Goal: Task Accomplishment & Management: Use online tool/utility

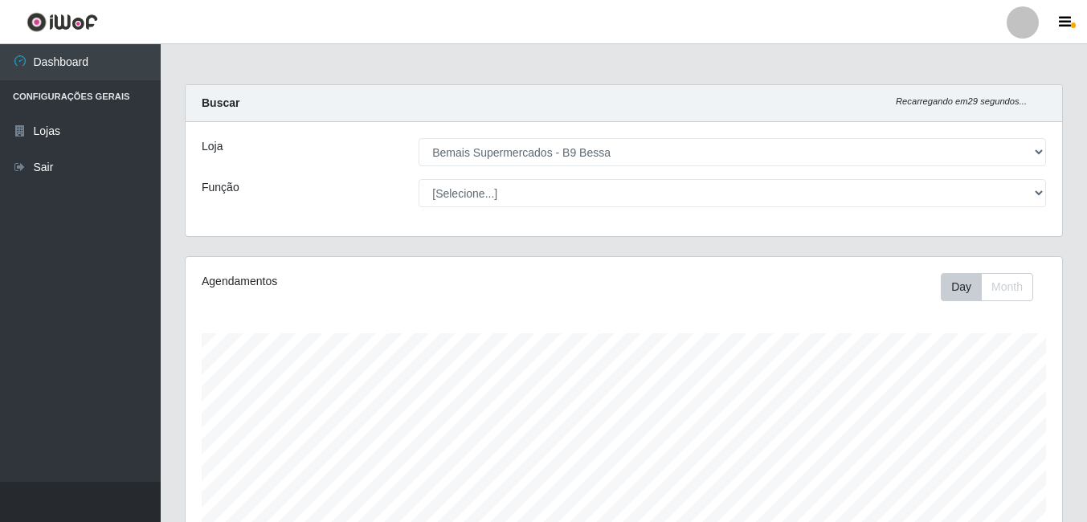
select select "410"
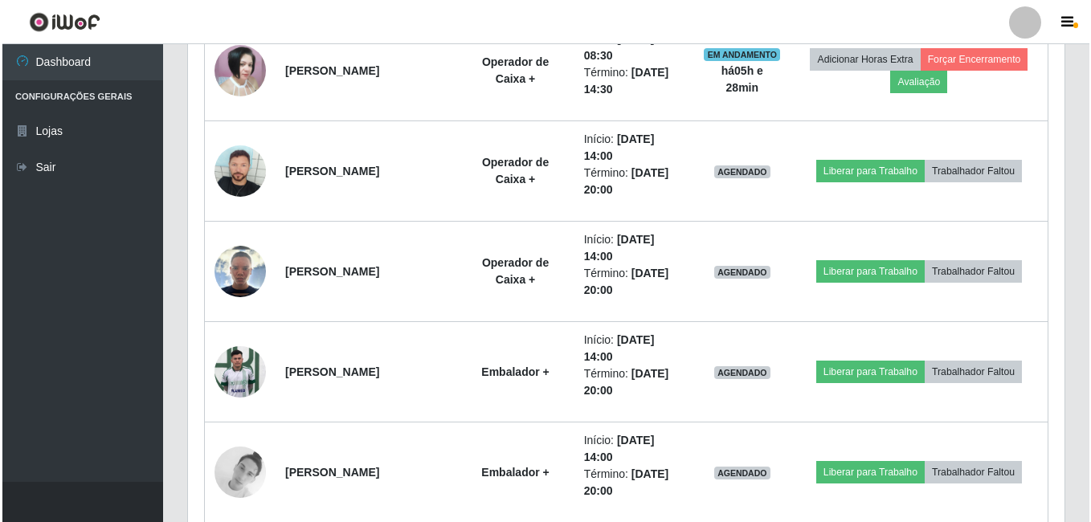
scroll to position [1280, 0]
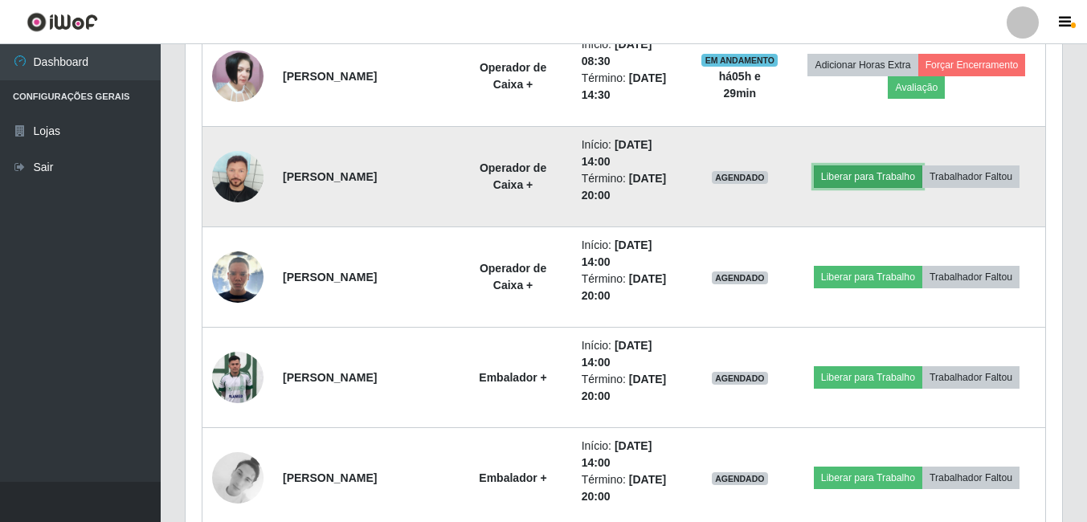
click at [837, 178] on button "Liberar para Trabalho" at bounding box center [868, 176] width 108 height 22
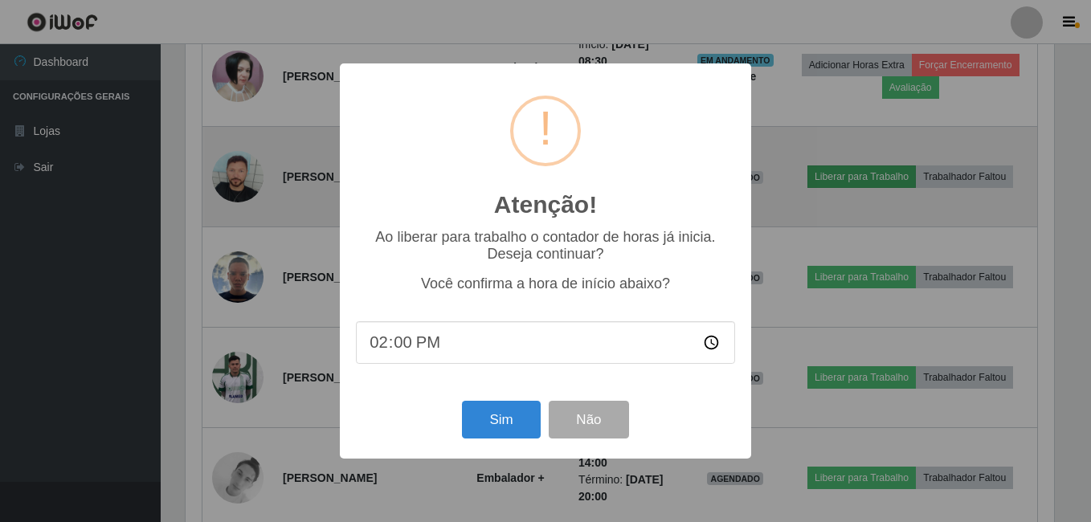
scroll to position [333, 868]
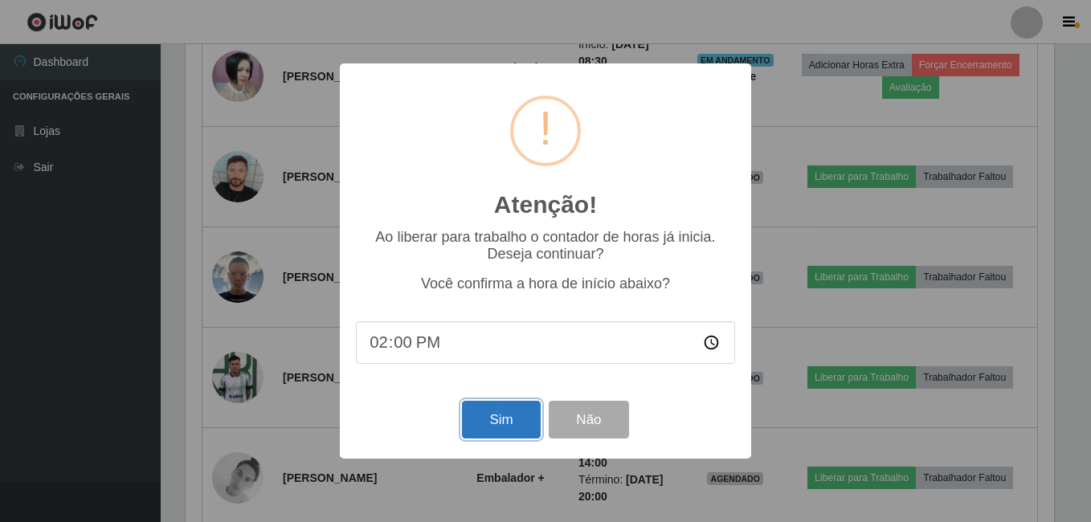
click at [508, 415] on button "Sim" at bounding box center [501, 420] width 78 height 38
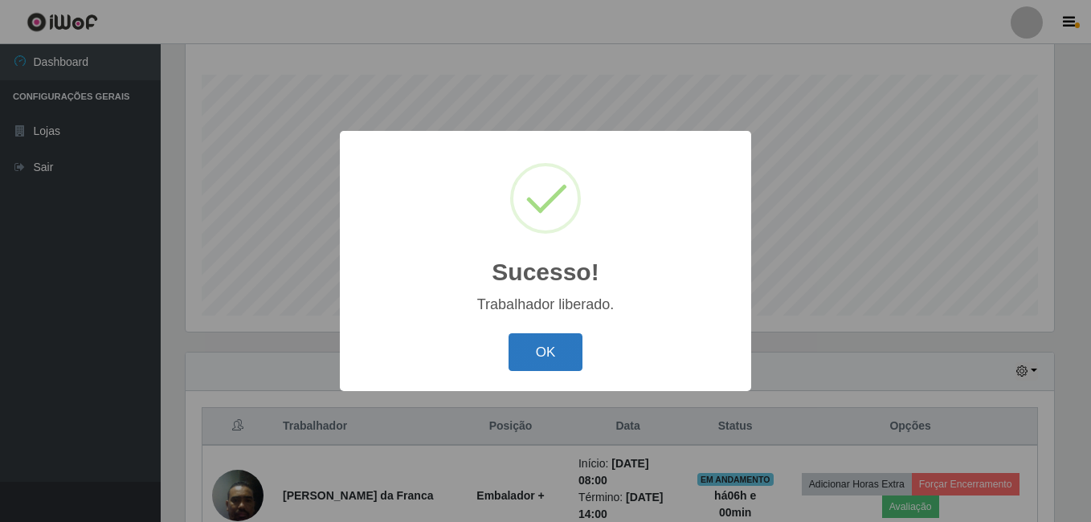
click at [532, 345] on button "OK" at bounding box center [545, 352] width 75 height 38
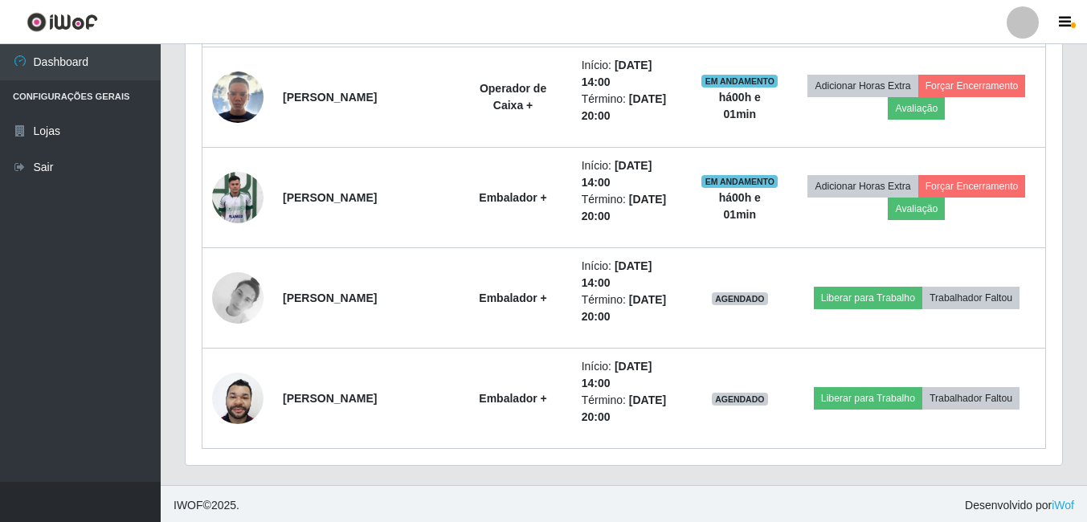
scroll to position [1463, 0]
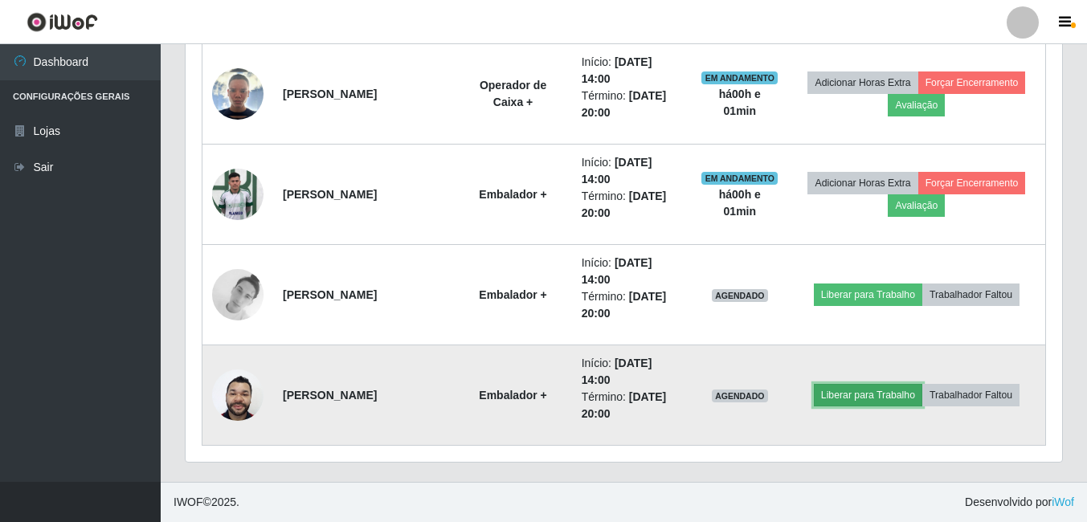
click at [896, 396] on button "Liberar para Trabalho" at bounding box center [868, 395] width 108 height 22
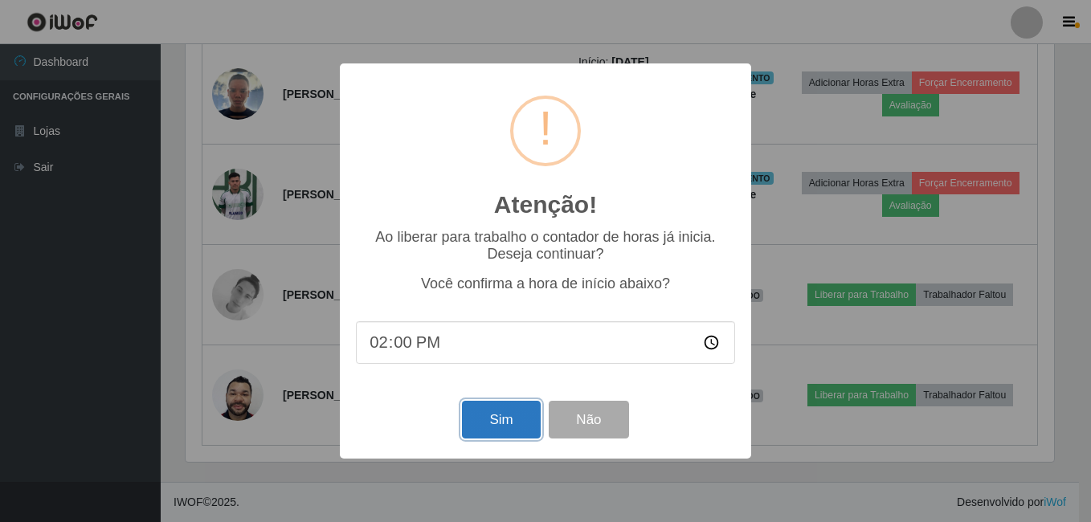
click at [495, 417] on button "Sim" at bounding box center [501, 420] width 78 height 38
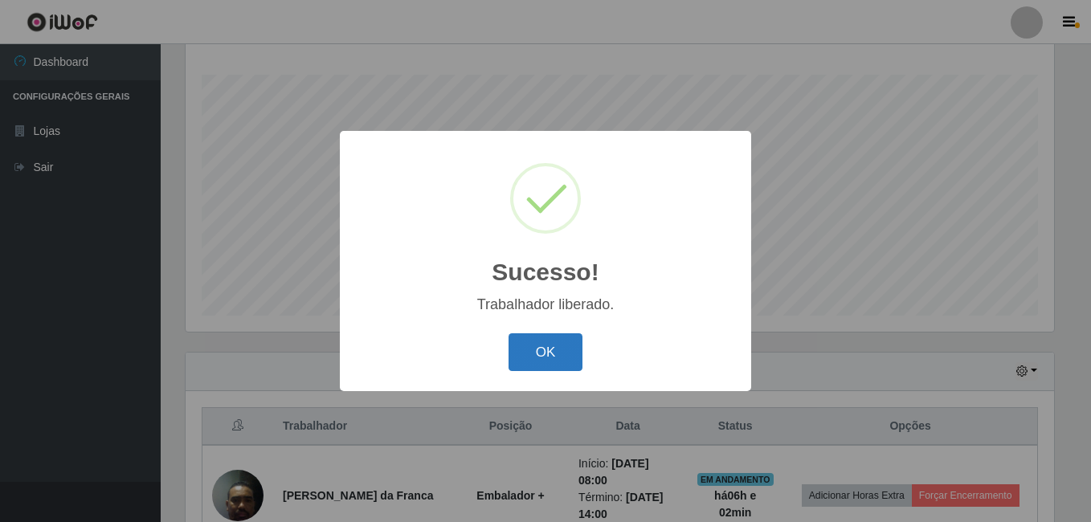
click at [545, 350] on button "OK" at bounding box center [545, 352] width 75 height 38
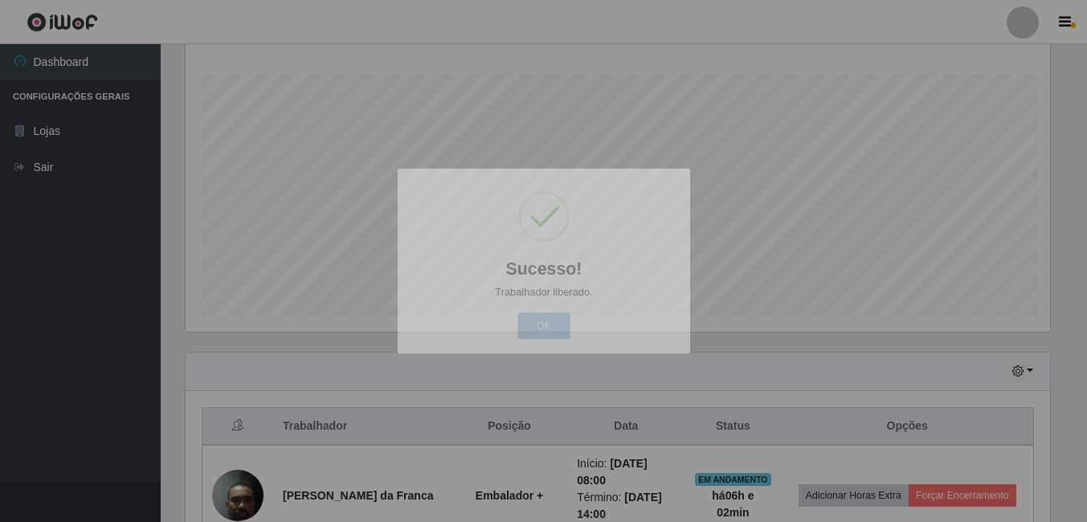
scroll to position [333, 876]
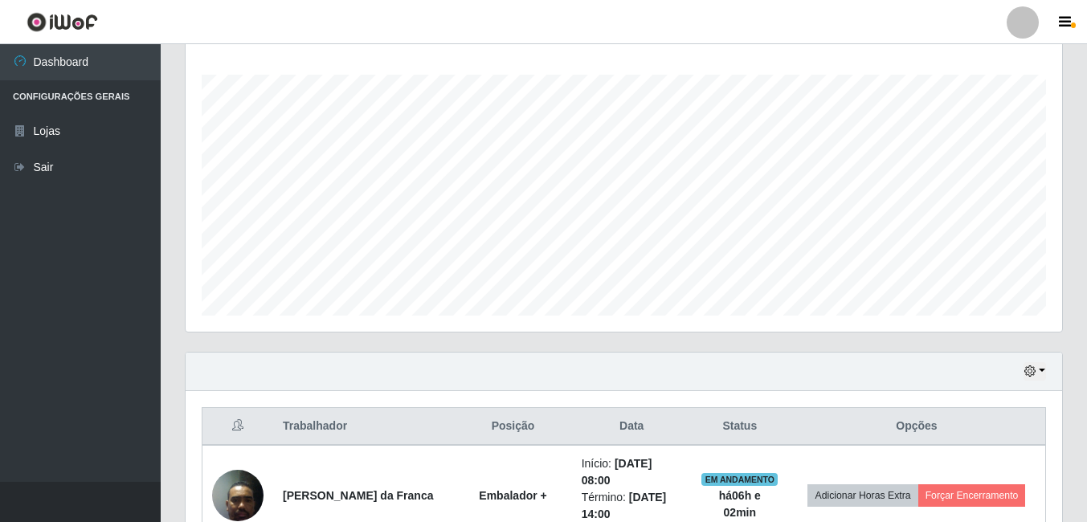
drag, startPoint x: 1086, startPoint y: 137, endPoint x: 1077, endPoint y: 239, distance: 101.6
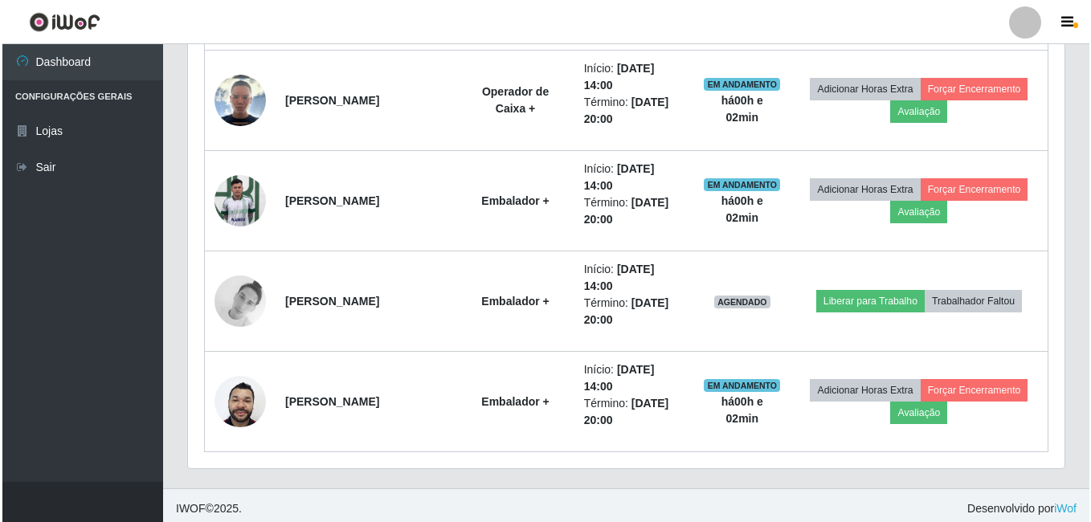
scroll to position [1463, 0]
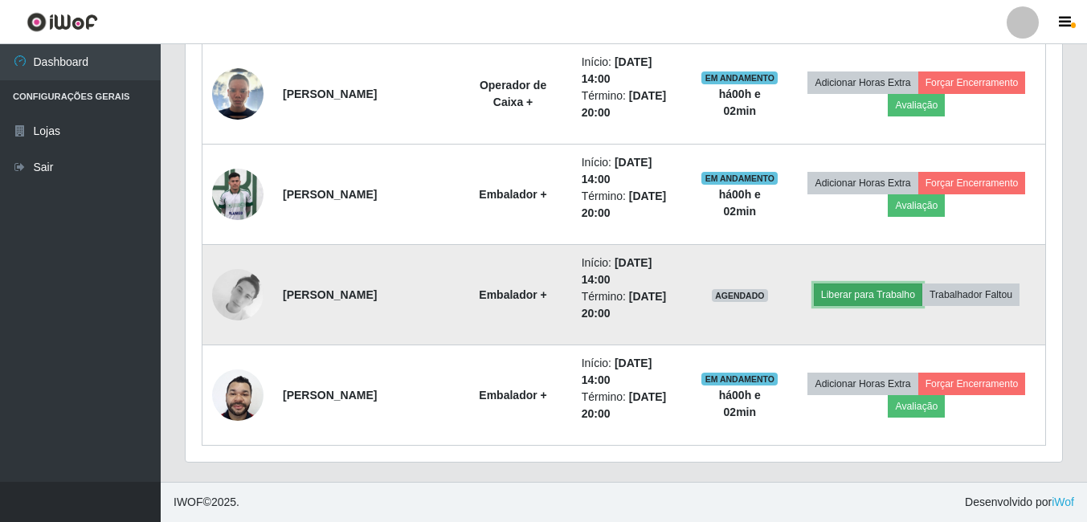
click at [851, 304] on button "Liberar para Trabalho" at bounding box center [868, 295] width 108 height 22
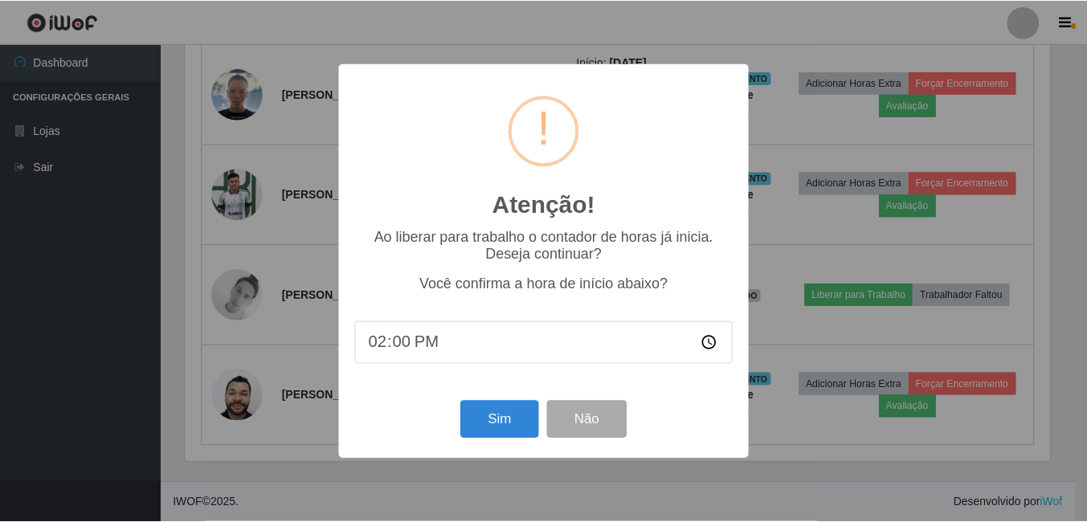
scroll to position [333, 868]
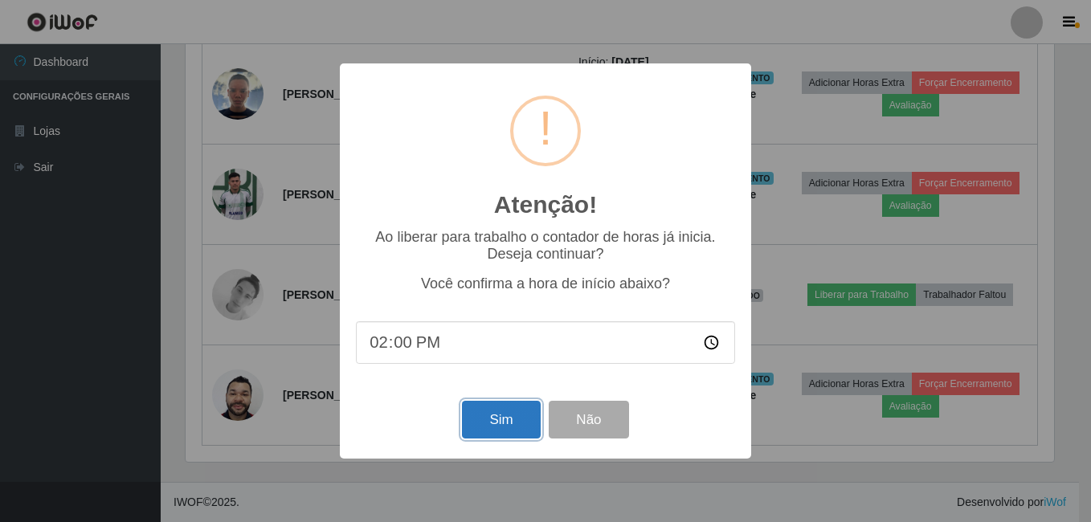
click at [515, 409] on button "Sim" at bounding box center [501, 420] width 78 height 38
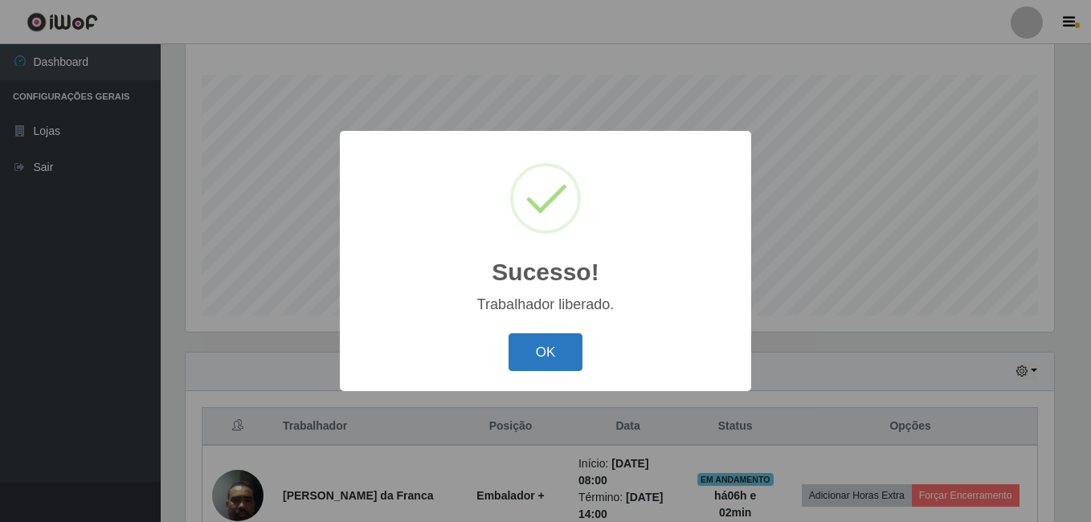
click at [543, 350] on button "OK" at bounding box center [545, 352] width 75 height 38
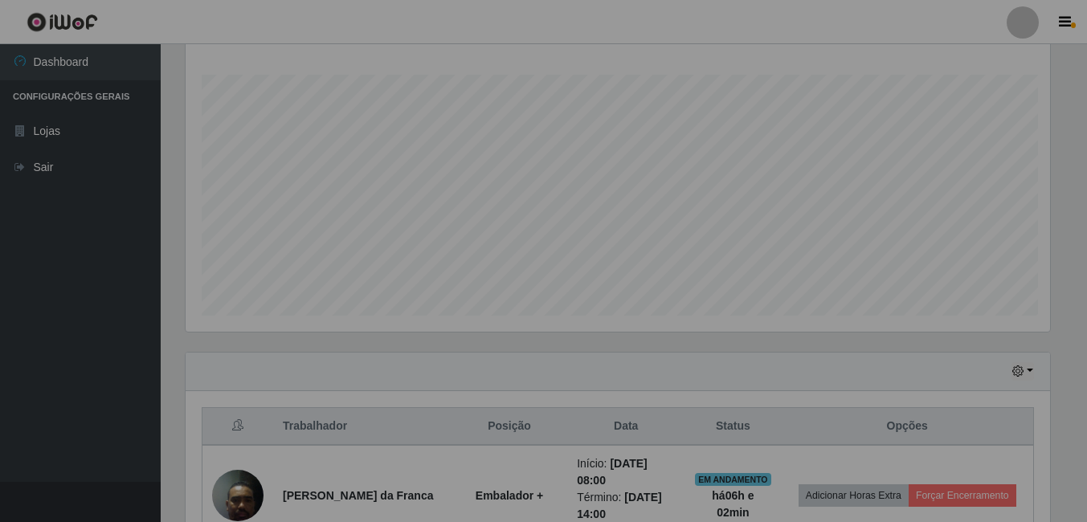
scroll to position [333, 876]
